Goal: Task Accomplishment & Management: Manage account settings

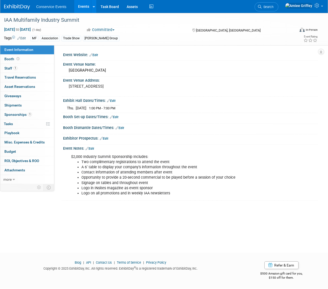
click at [83, 4] on link "Events" at bounding box center [83, 6] width 19 height 13
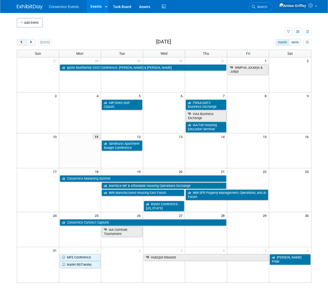
click at [20, 42] on span "prev" at bounding box center [22, 42] width 4 height 3
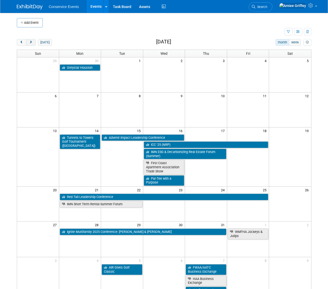
click at [30, 43] on span "next" at bounding box center [31, 42] width 4 height 3
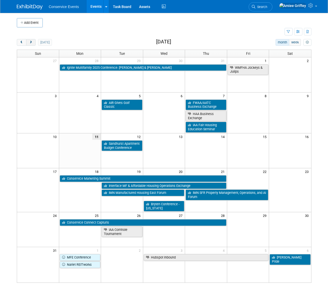
click at [30, 43] on span "next" at bounding box center [31, 42] width 4 height 3
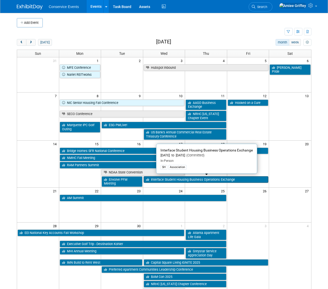
click at [172, 178] on link "Interface Student Housing Business Operations Exchange" at bounding box center [206, 179] width 125 height 7
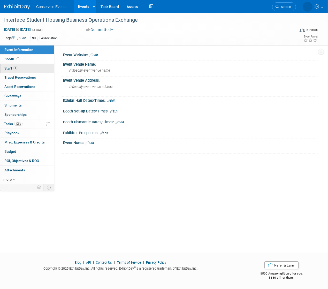
click at [24, 67] on link "1 Staff 1" at bounding box center [27, 68] width 54 height 9
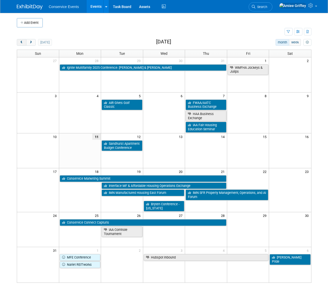
click at [20, 43] on span "prev" at bounding box center [22, 42] width 4 height 3
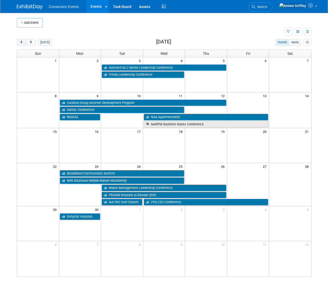
click at [20, 43] on span "prev" at bounding box center [22, 42] width 4 height 3
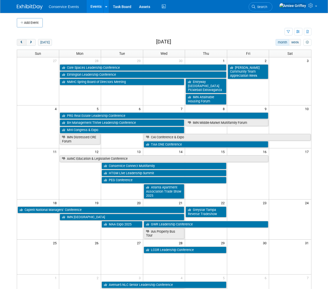
click at [20, 43] on span "prev" at bounding box center [22, 42] width 4 height 3
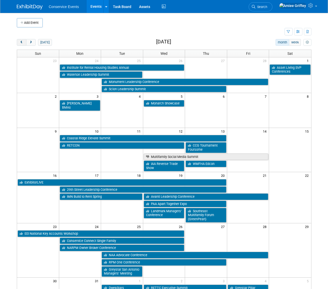
click at [20, 43] on span "prev" at bounding box center [22, 42] width 4 height 3
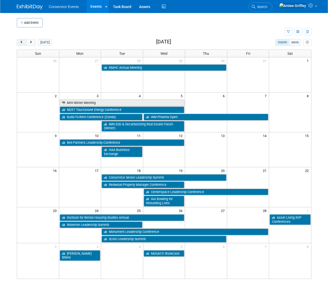
click at [20, 43] on span "prev" at bounding box center [22, 42] width 4 height 3
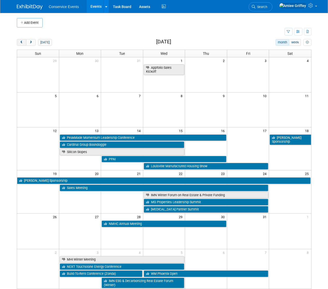
click at [20, 43] on span "prev" at bounding box center [22, 42] width 4 height 3
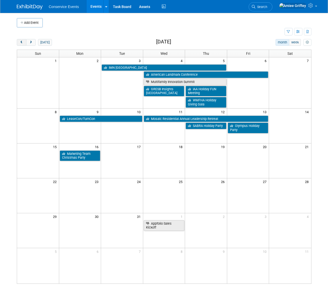
click at [20, 43] on span "prev" at bounding box center [22, 42] width 4 height 3
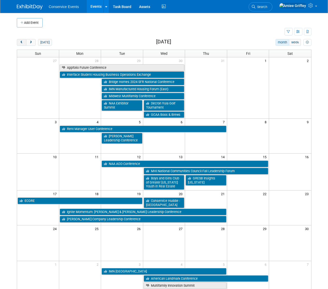
click at [20, 43] on span "prev" at bounding box center [22, 42] width 4 height 3
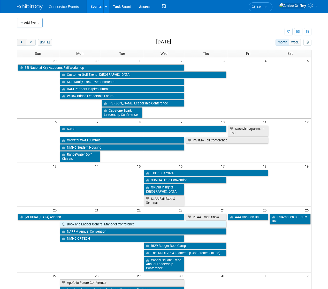
click at [20, 43] on span "prev" at bounding box center [22, 42] width 4 height 3
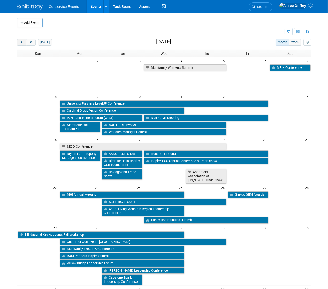
click at [22, 41] on span "prev" at bounding box center [22, 42] width 4 height 3
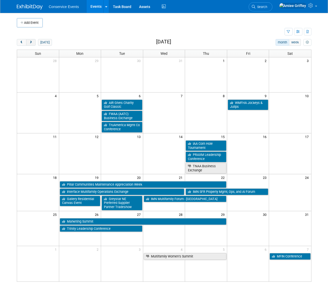
click at [34, 41] on button "next" at bounding box center [31, 42] width 10 height 7
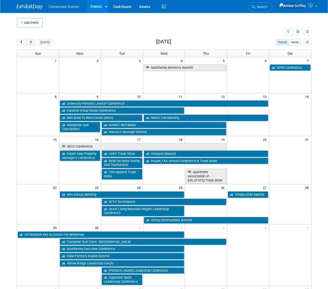
click at [32, 43] on span "next" at bounding box center [31, 42] width 4 height 3
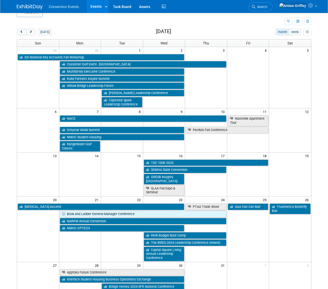
scroll to position [24, 0]
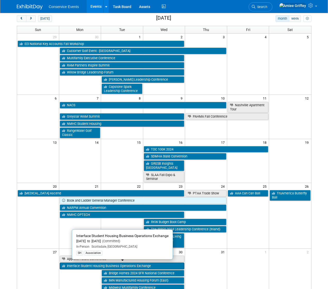
click at [81, 265] on link "Interface Student Housing Business Operations Exchange" at bounding box center [122, 265] width 125 height 7
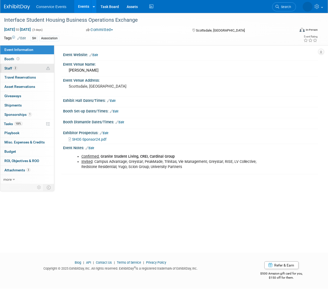
click at [15, 67] on span "2" at bounding box center [15, 68] width 4 height 4
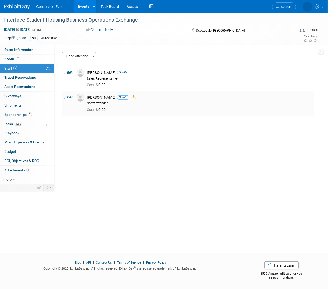
click at [131, 99] on span at bounding box center [133, 97] width 4 height 5
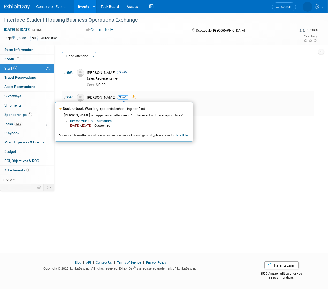
click at [131, 98] on icon at bounding box center [133, 97] width 4 height 4
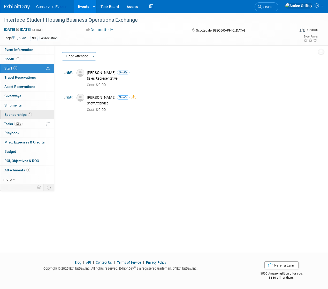
click at [36, 116] on link "1 Sponsorships 1" at bounding box center [27, 114] width 54 height 9
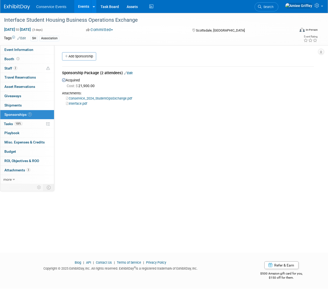
click at [82, 9] on link "Events" at bounding box center [83, 6] width 19 height 13
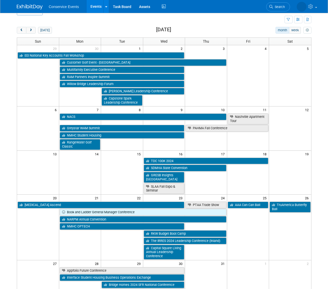
scroll to position [13, 0]
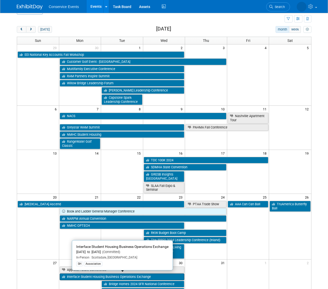
click at [119, 275] on link "Interface Student Housing Business Operations Exchange" at bounding box center [122, 276] width 125 height 7
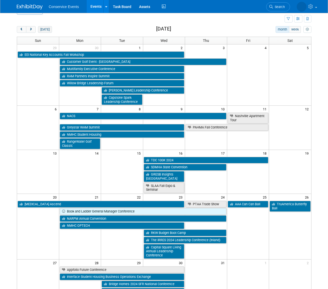
click at [45, 30] on button "[DATE]" at bounding box center [45, 29] width 14 height 7
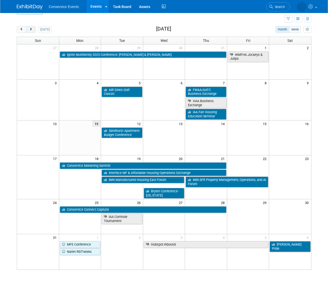
click at [29, 30] on span "next" at bounding box center [31, 29] width 4 height 3
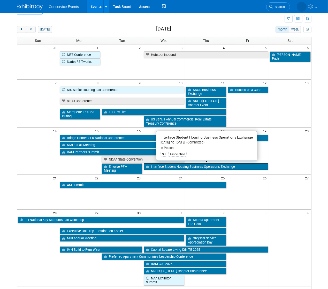
click at [188, 166] on link "Interface Student Housing Business Operations Exchange" at bounding box center [206, 166] width 125 height 7
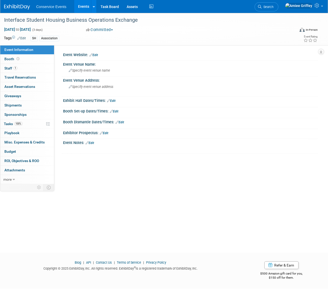
click at [94, 142] on link "Edit" at bounding box center [89, 143] width 9 height 4
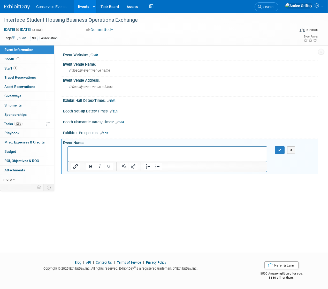
click at [78, 154] on p "Rich Text Area. Press ALT-0 for help." at bounding box center [167, 150] width 193 height 5
drag, startPoint x: 103, startPoint y: 150, endPoint x: 115, endPoint y: 295, distance: 146.1
click at [68, 149] on html "2024 ExhibitDay" at bounding box center [167, 149] width 199 height 7
click at [73, 165] on icon "Insert/edit link" at bounding box center [75, 166] width 6 height 6
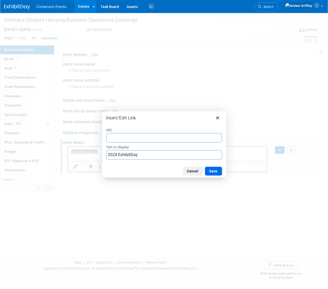
click at [119, 137] on input "URL" at bounding box center [164, 137] width 116 height 9
type input "https://www.exhibitday.com/Workspace/Event/10045249?eid=11118463"
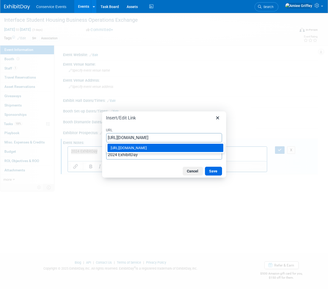
click at [169, 148] on div "https://www.exhibitday.com/Workspace/Event/10045249?eid=11118463" at bounding box center [166, 148] width 111 height 6
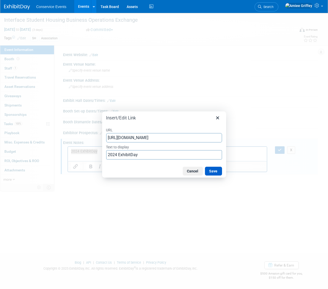
click at [216, 171] on button "Save" at bounding box center [213, 171] width 17 height 9
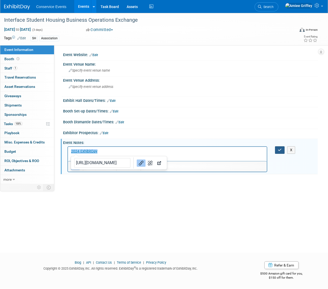
click at [279, 148] on icon "button" at bounding box center [280, 150] width 4 height 4
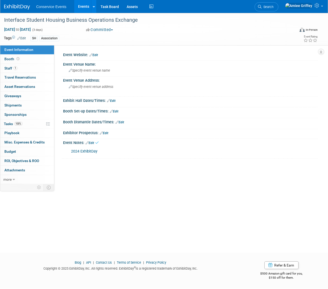
click at [79, 4] on link "Events" at bounding box center [83, 6] width 19 height 13
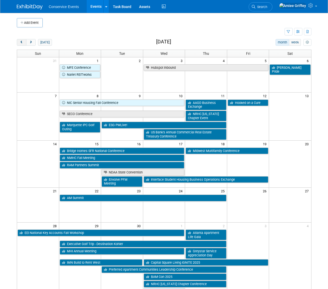
click at [20, 42] on span "prev" at bounding box center [22, 42] width 4 height 3
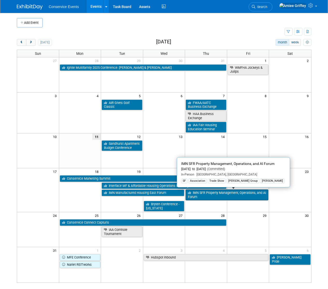
click at [217, 197] on link "IMN SFR Property Management, Operations, and AI Forum" at bounding box center [226, 194] width 83 height 11
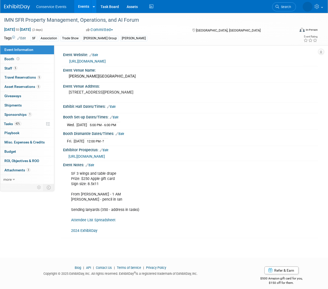
click at [90, 219] on link "Attendee List Spreadsheet" at bounding box center [93, 220] width 44 height 4
